Goal: Use online tool/utility: Utilize a website feature to perform a specific function

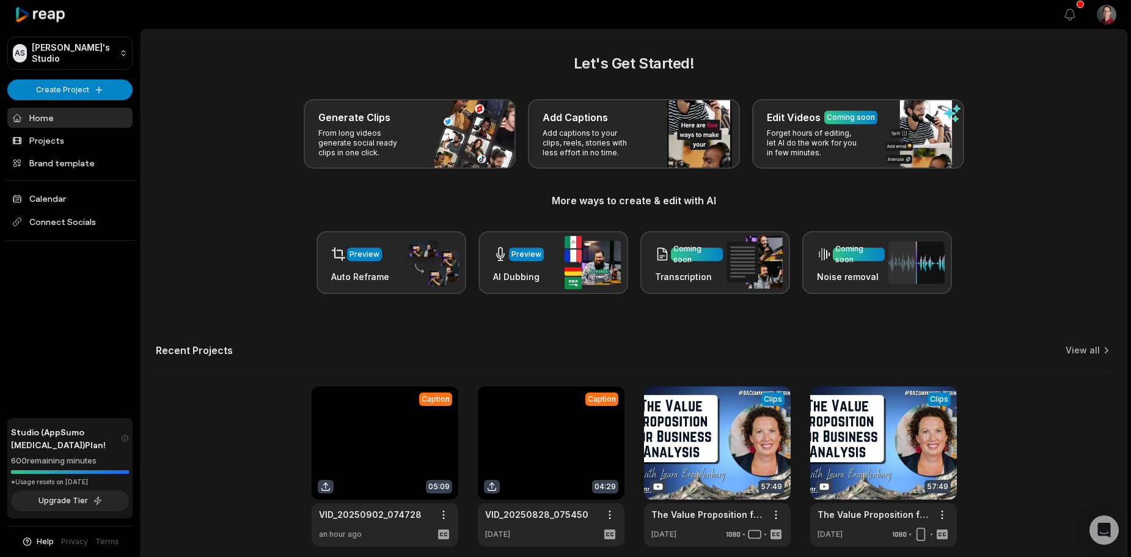
click at [390, 478] on link at bounding box center [385, 466] width 147 height 160
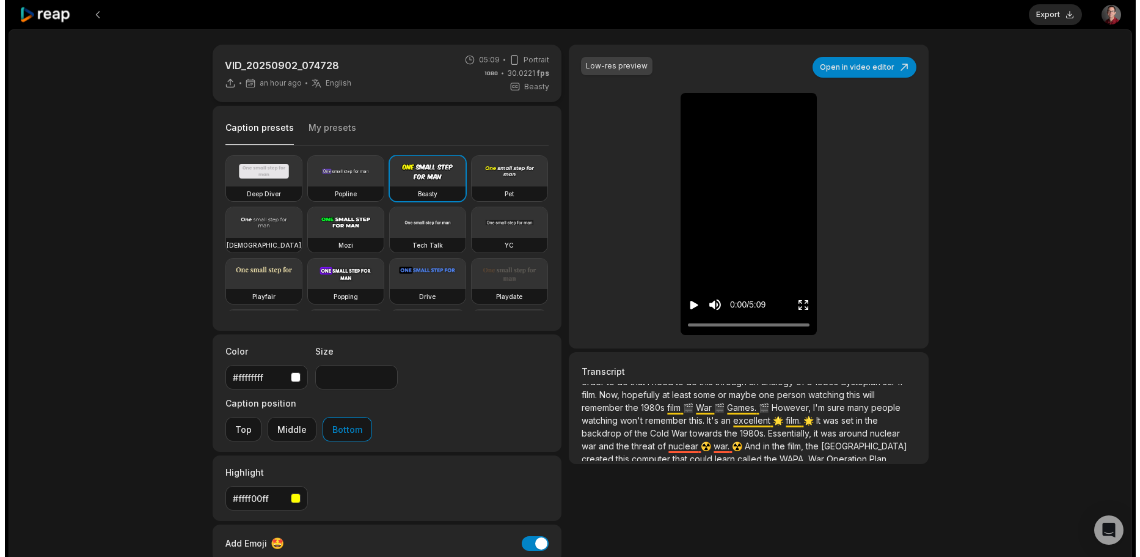
scroll to position [61, 0]
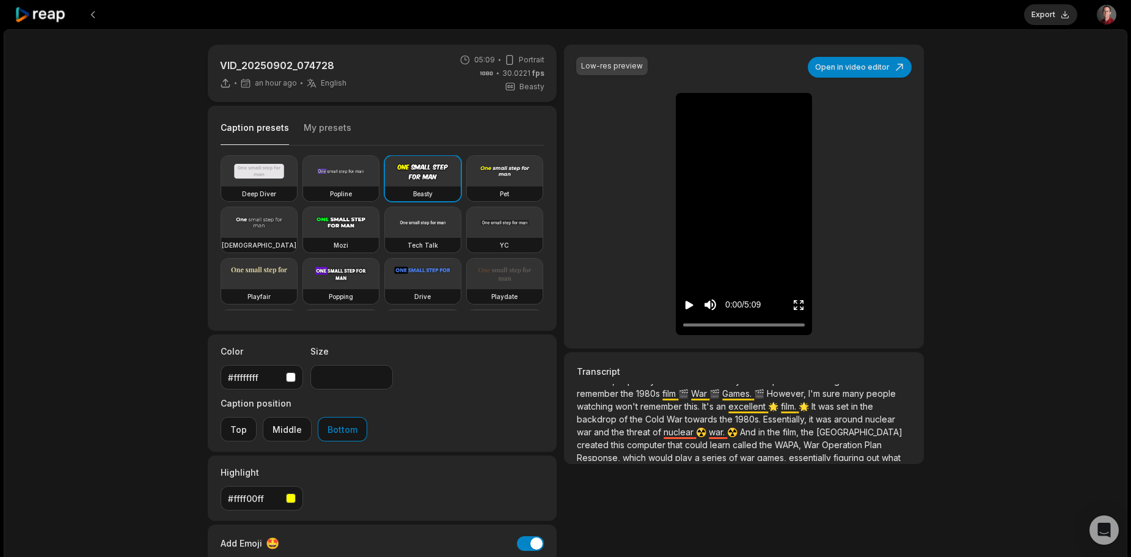
click at [687, 305] on icon "Play video" at bounding box center [690, 305] width 8 height 9
click at [379, 219] on video at bounding box center [341, 222] width 76 height 31
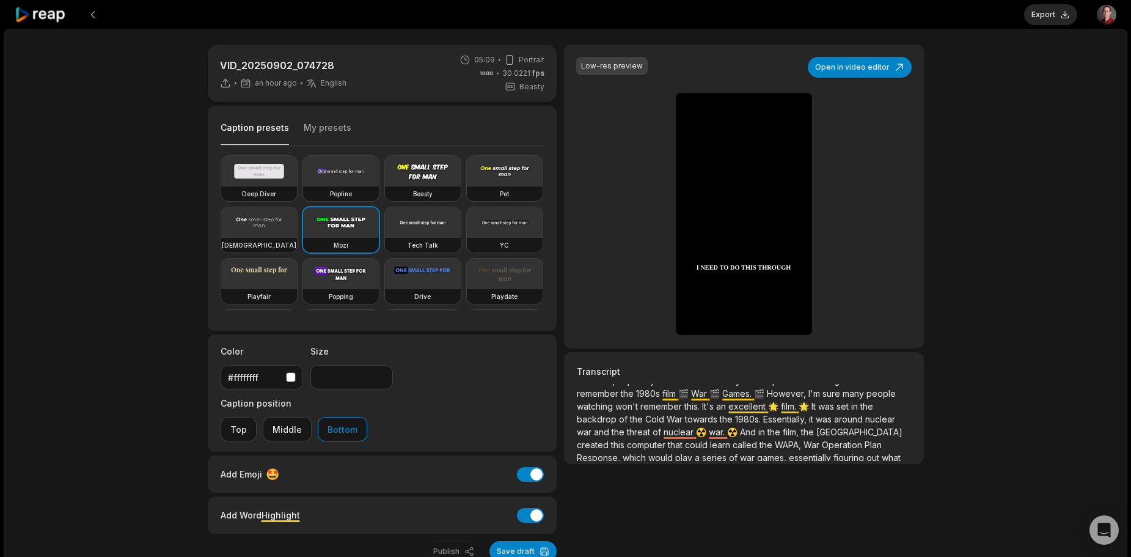
click at [423, 186] on video at bounding box center [423, 171] width 76 height 31
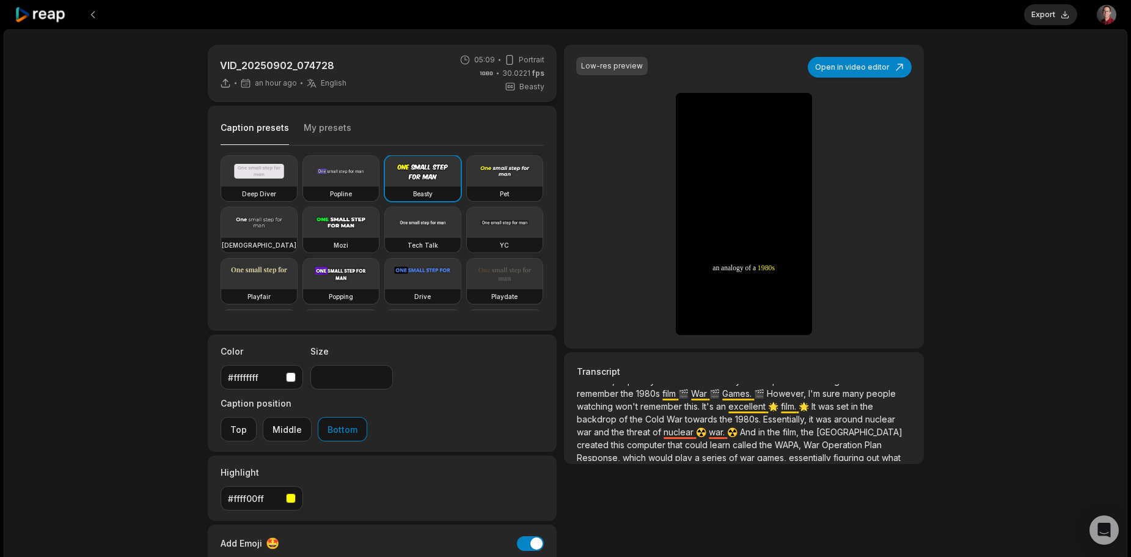
click at [319, 122] on button "My presets" at bounding box center [328, 133] width 48 height 23
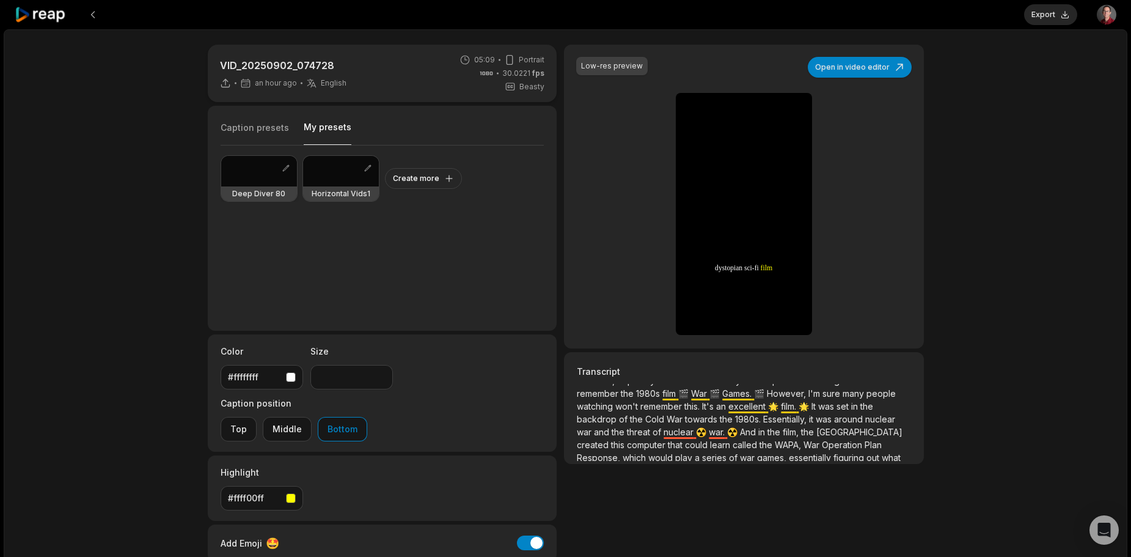
click at [261, 170] on div at bounding box center [259, 171] width 76 height 31
click at [265, 131] on button "Caption presets" at bounding box center [255, 133] width 68 height 23
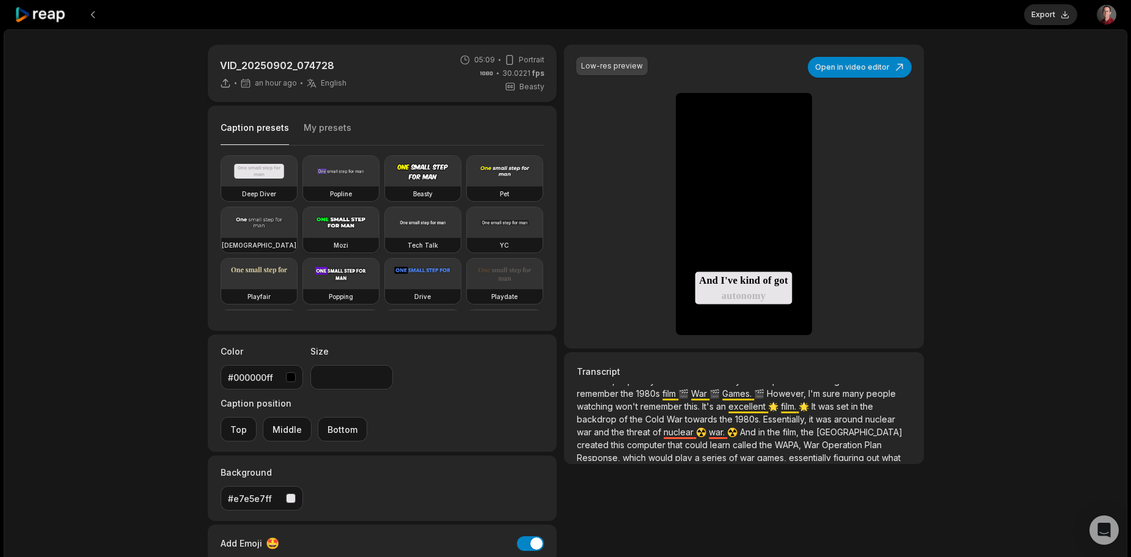
click at [379, 224] on video at bounding box center [341, 222] width 76 height 31
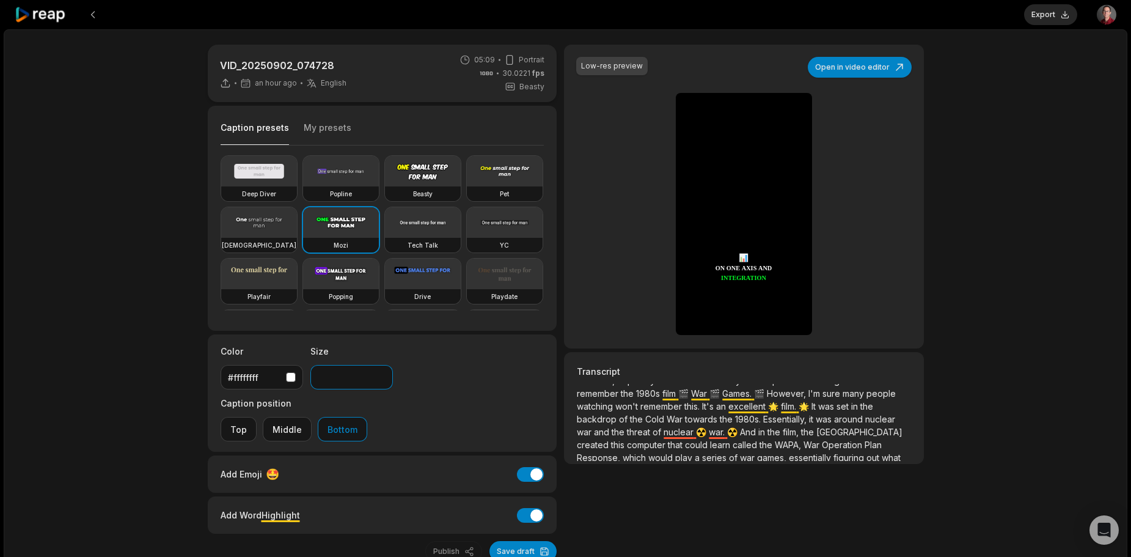
drag, startPoint x: 331, startPoint y: 381, endPoint x: 311, endPoint y: 380, distance: 20.2
click at [311, 380] on input "**" at bounding box center [351, 377] width 82 height 24
type input "**"
click at [330, 128] on button "My presets" at bounding box center [328, 133] width 48 height 23
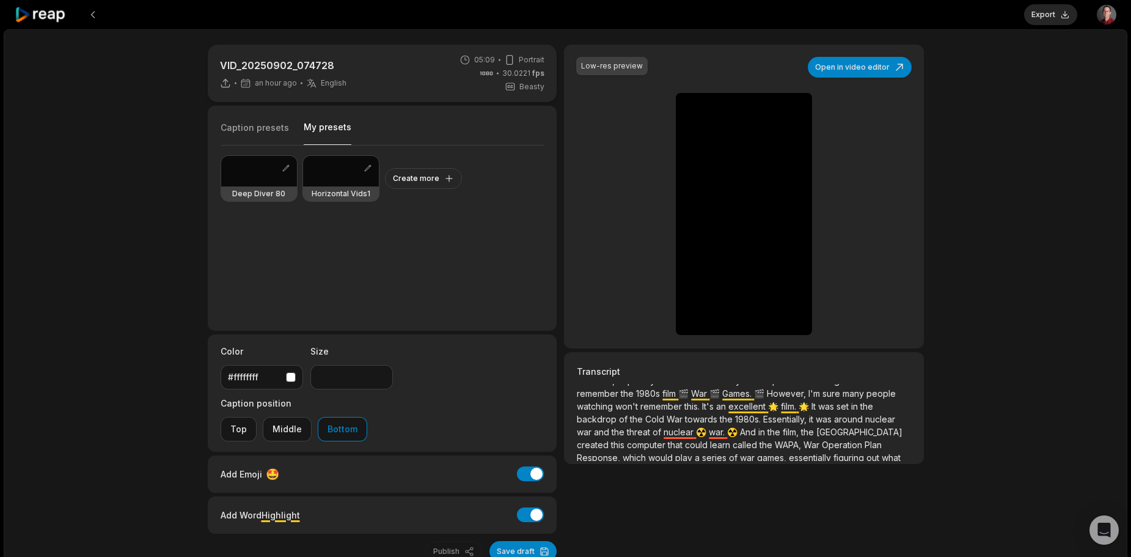
click at [247, 167] on div at bounding box center [259, 171] width 76 height 31
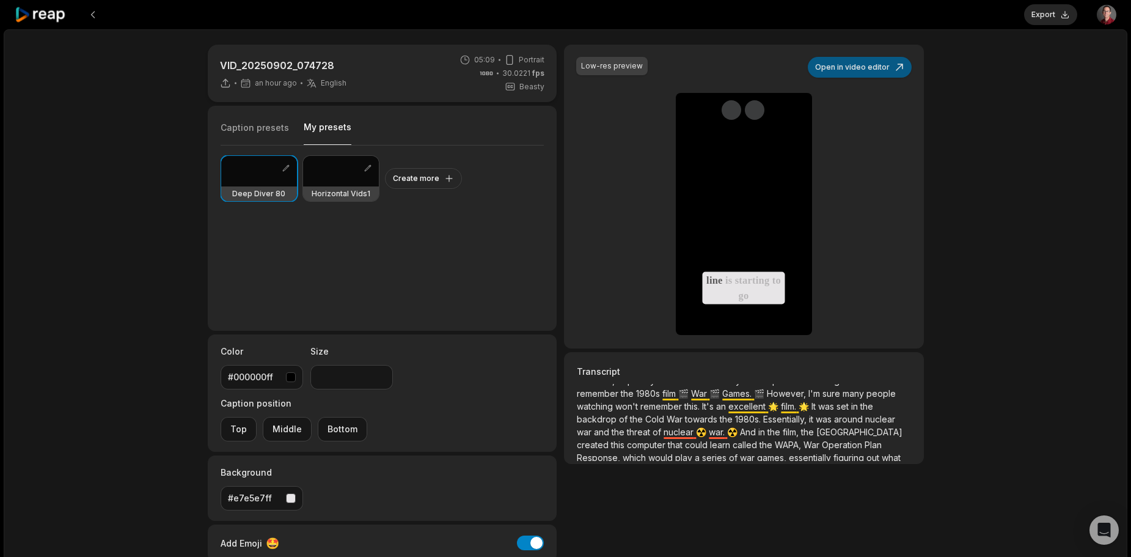
click at [855, 70] on button "Open in video editor" at bounding box center [860, 67] width 104 height 21
